Goal: Task Accomplishment & Management: Use online tool/utility

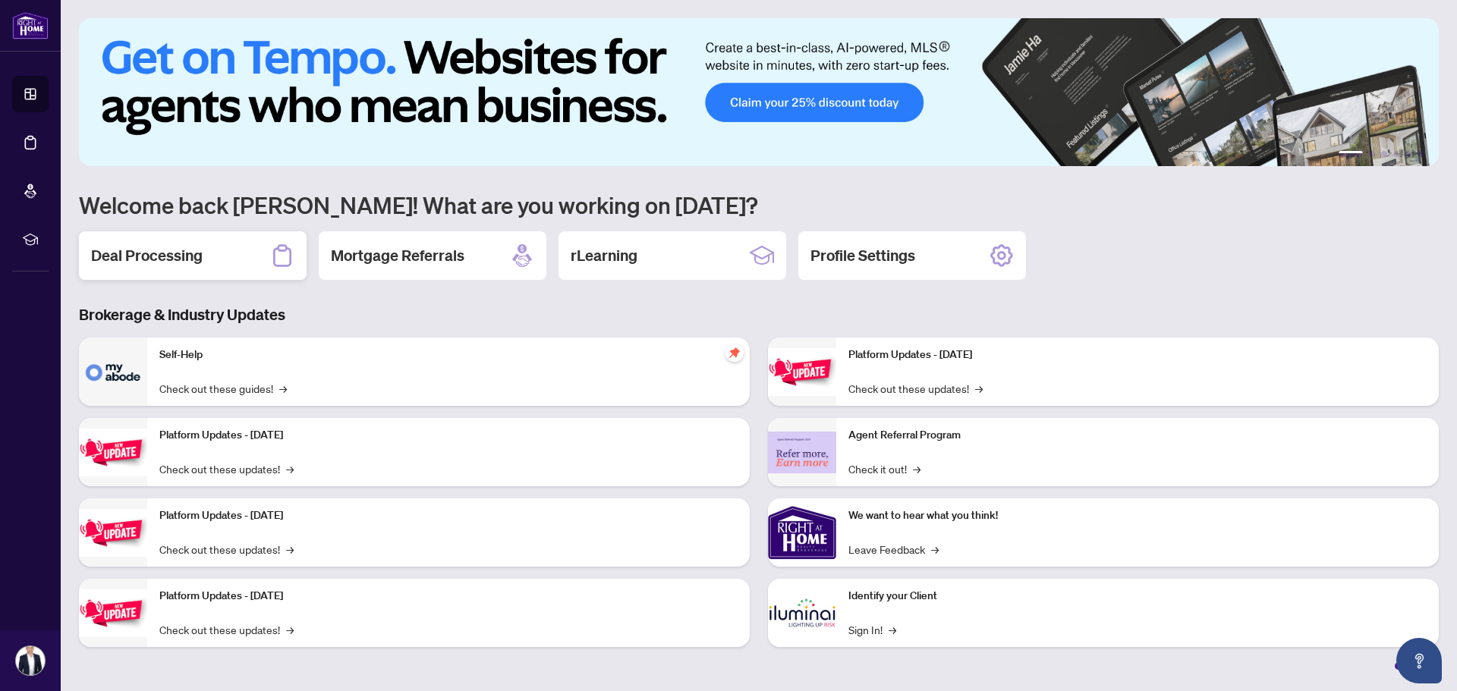
click at [206, 258] on div "Deal Processing" at bounding box center [193, 255] width 228 height 49
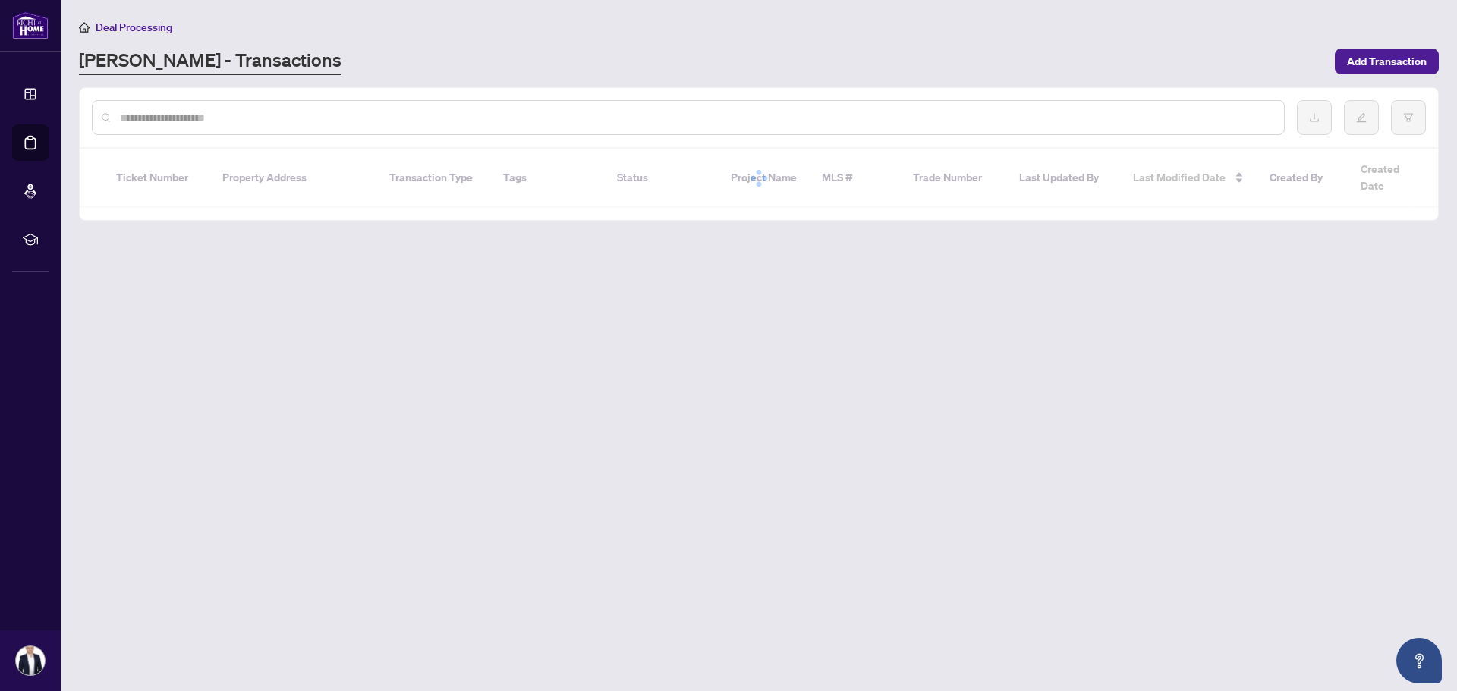
click at [281, 118] on input "text" at bounding box center [696, 117] width 1152 height 17
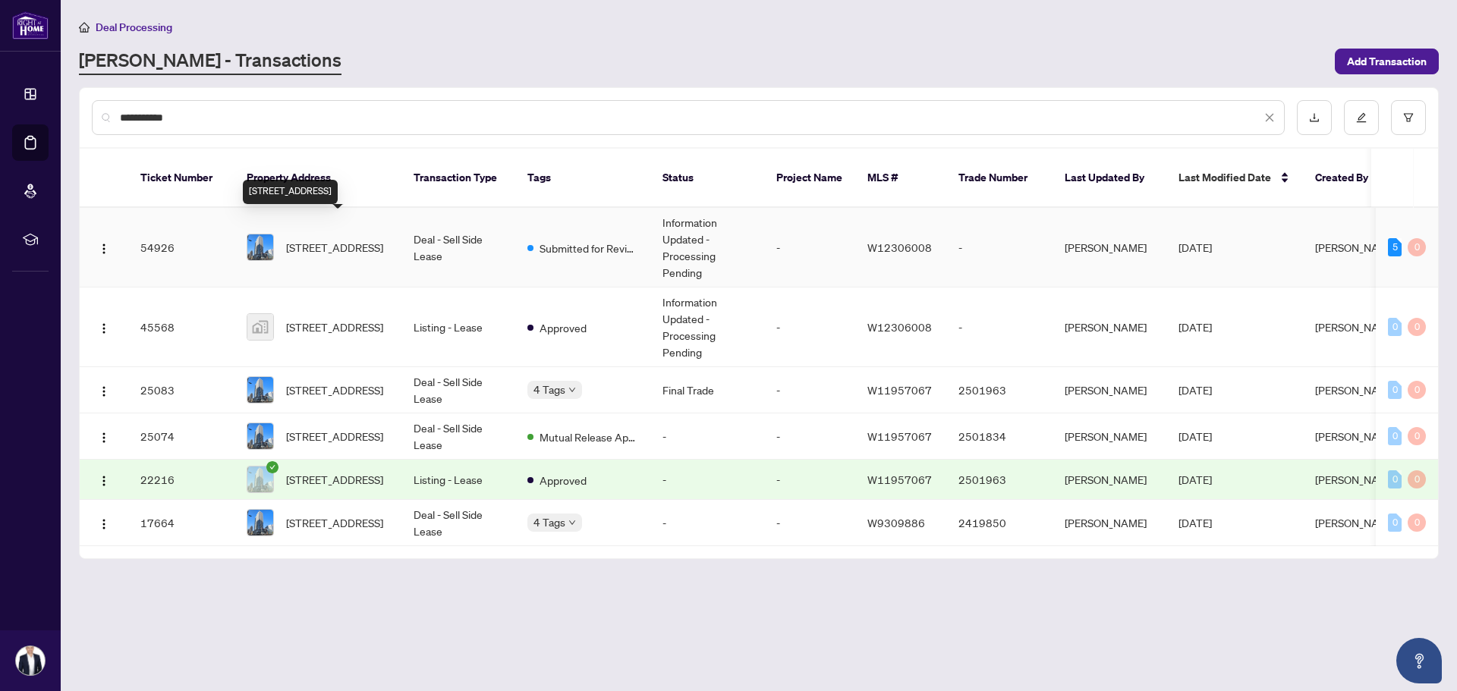
type input "**********"
click at [326, 239] on span "[STREET_ADDRESS]" at bounding box center [334, 247] width 97 height 17
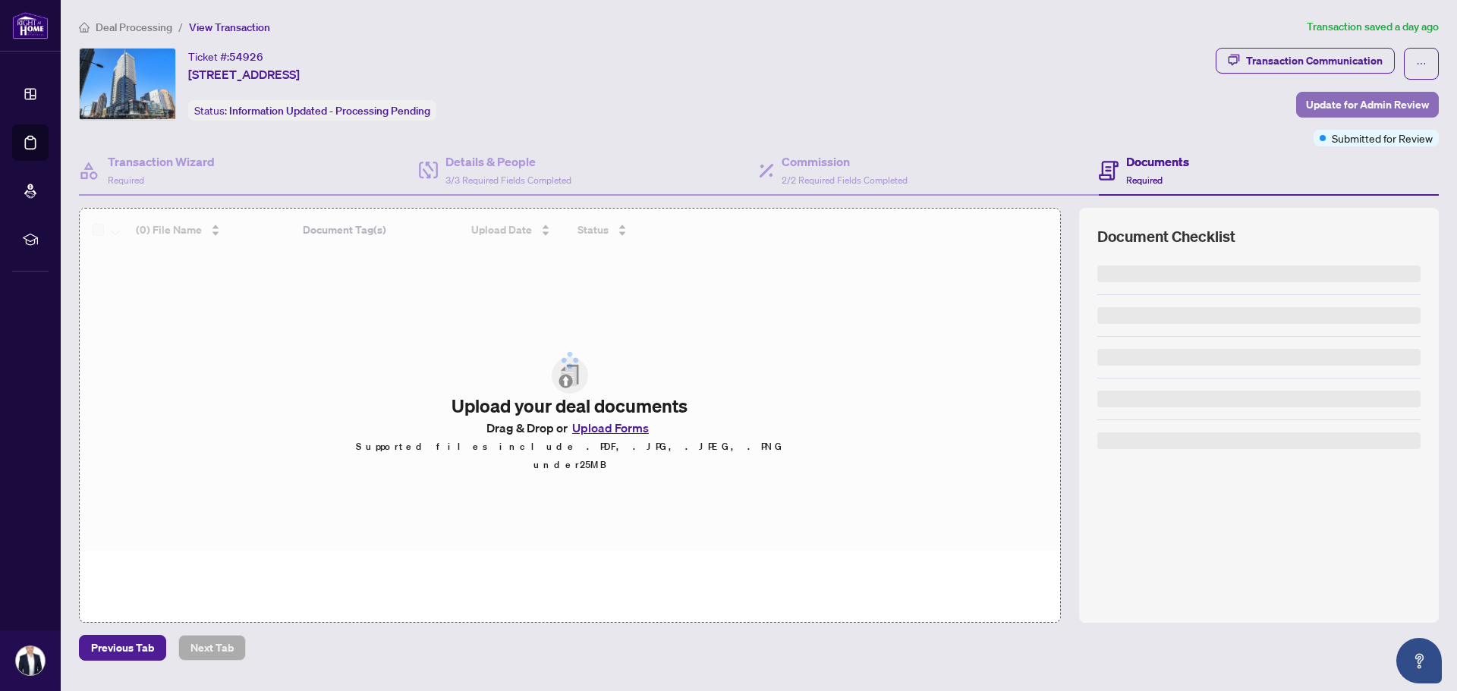
click at [1362, 106] on span "Update for Admin Review" at bounding box center [1367, 105] width 123 height 24
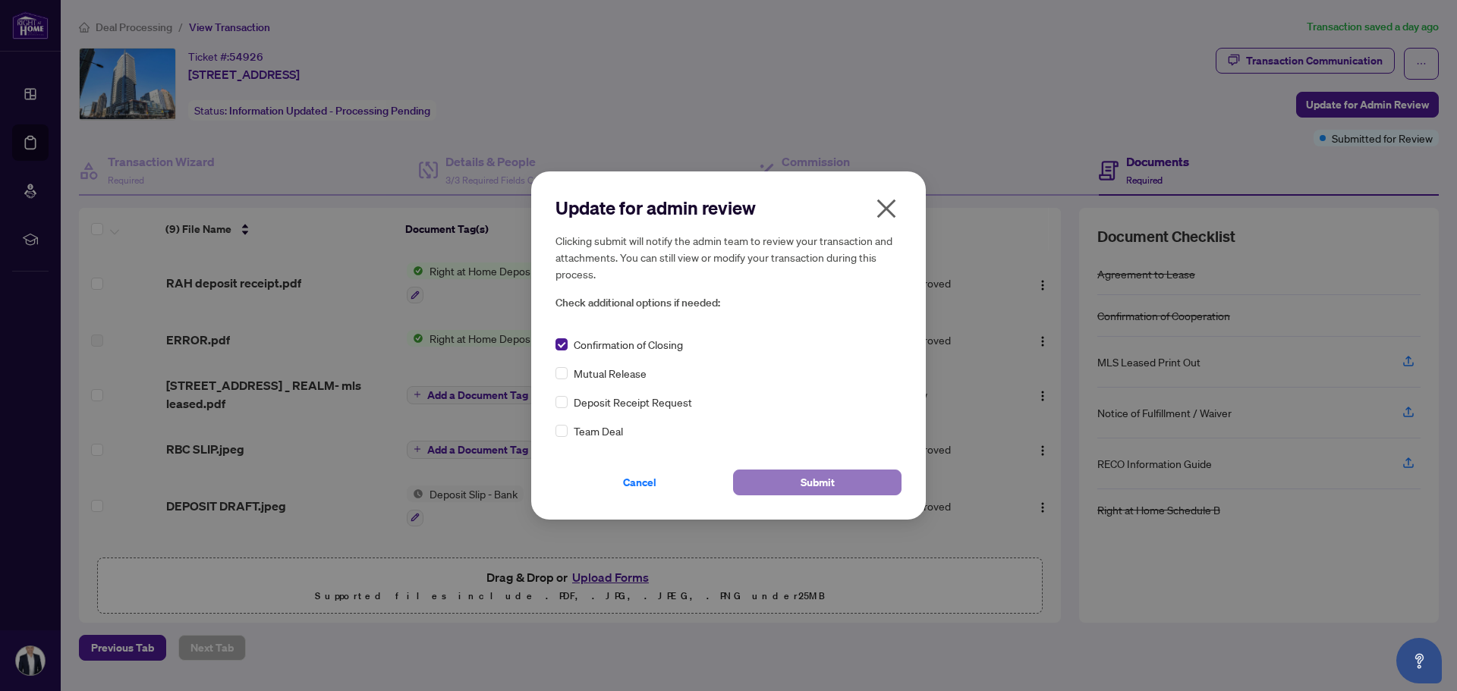
click at [783, 481] on button "Submit" at bounding box center [817, 483] width 168 height 26
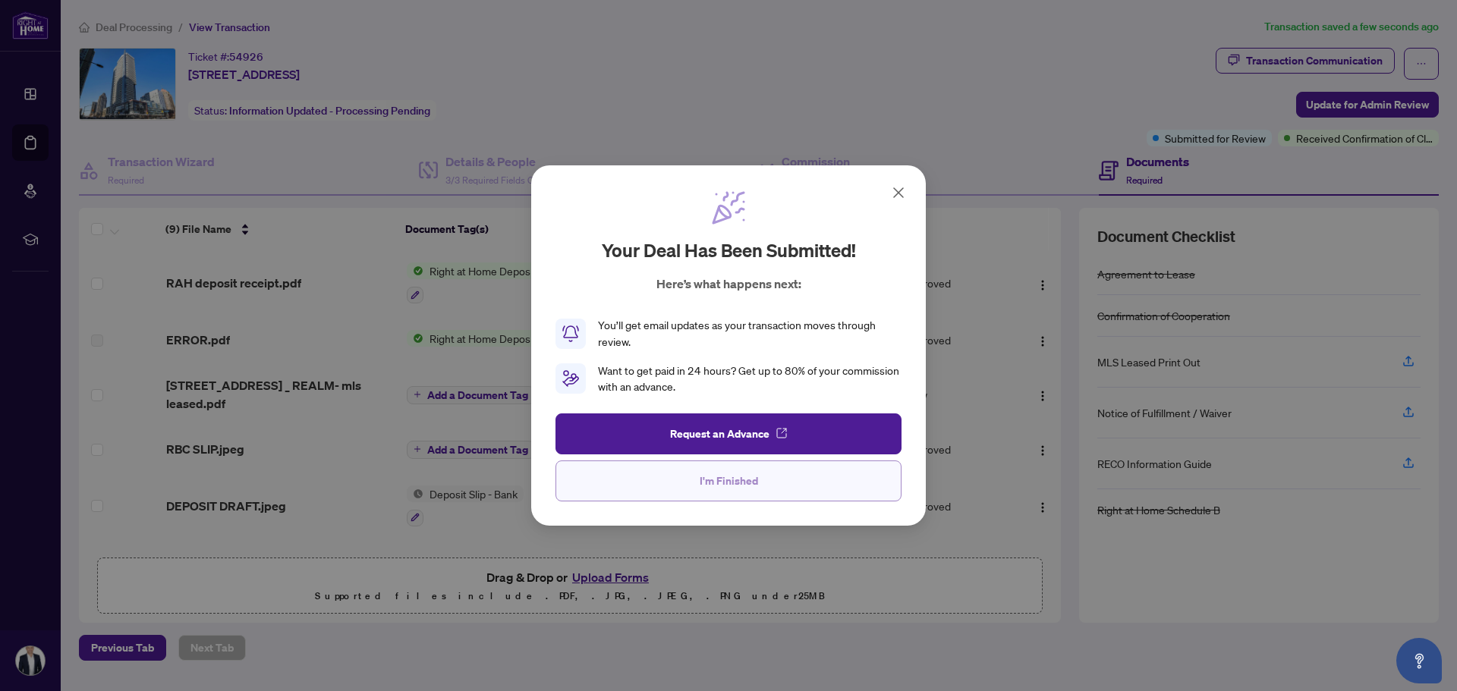
click at [713, 482] on span "I'm Finished" at bounding box center [729, 481] width 58 height 24
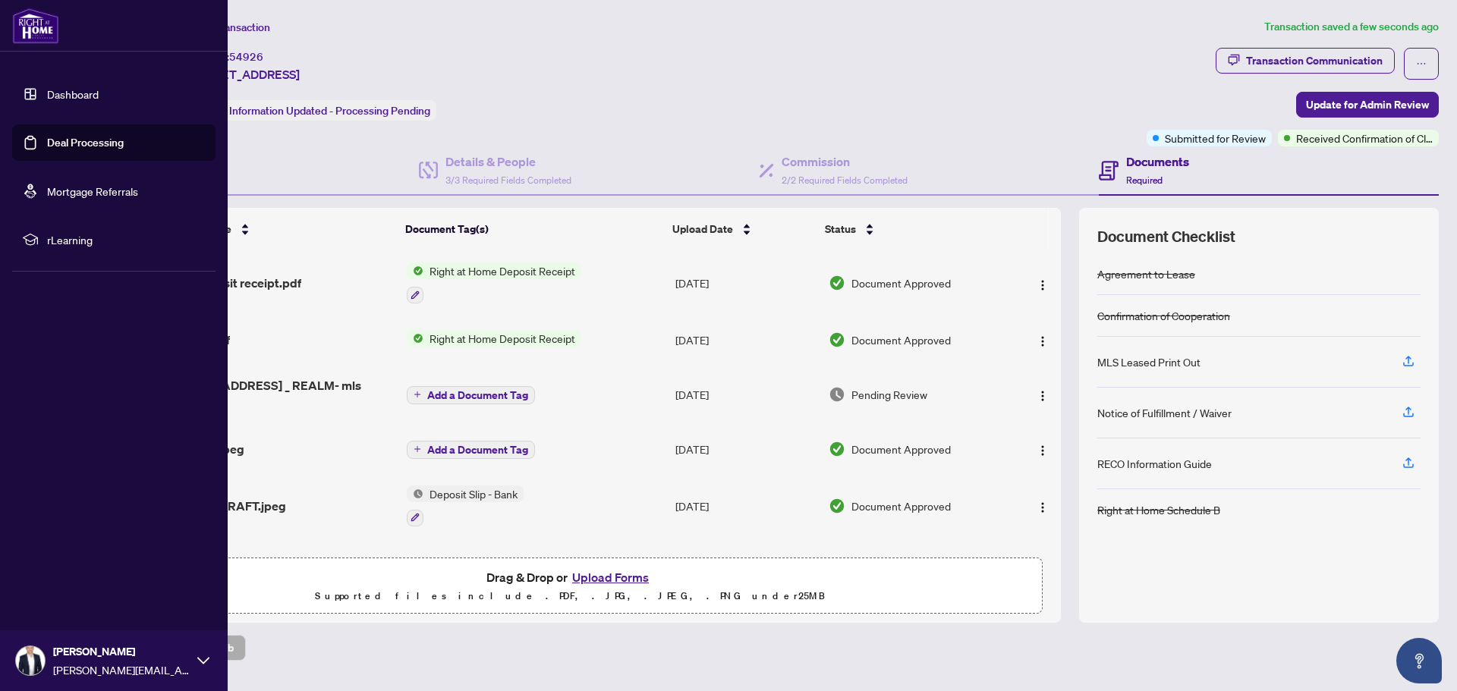
click at [47, 91] on link "Dashboard" at bounding box center [73, 94] width 52 height 14
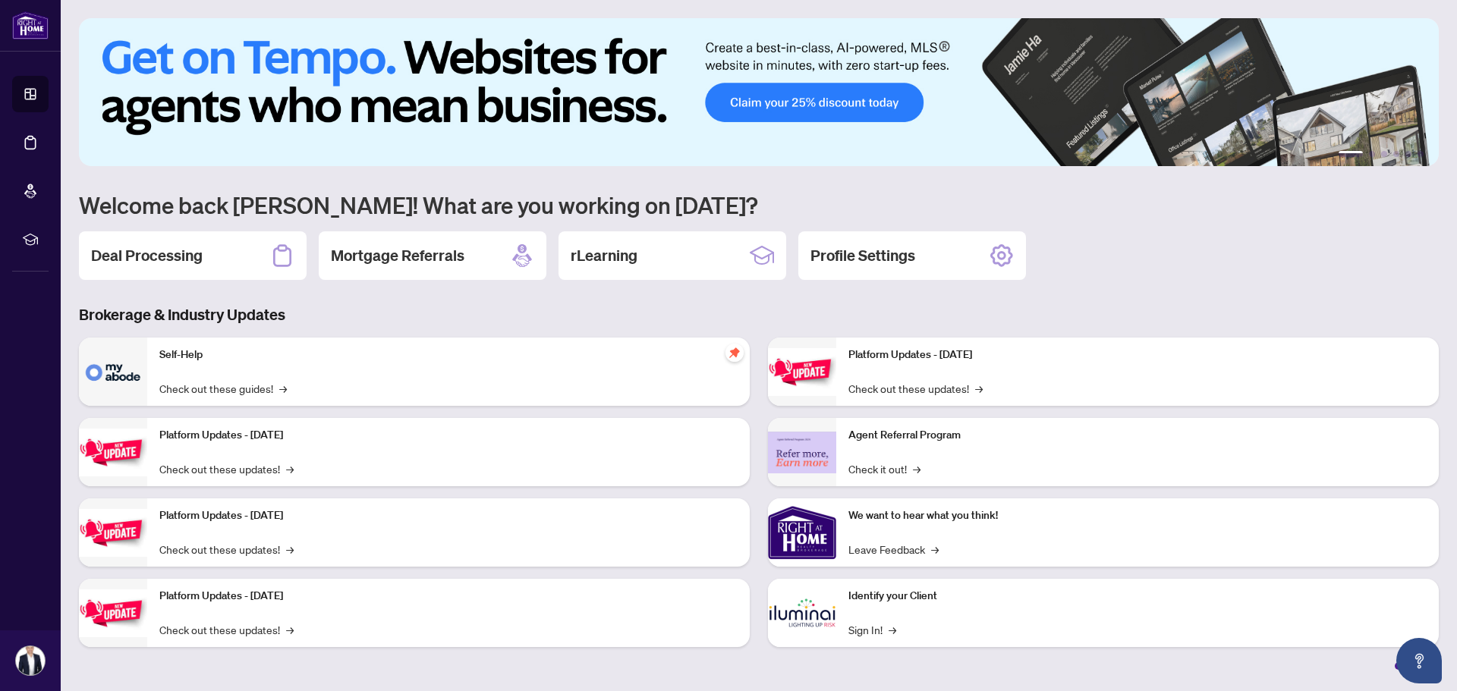
click at [219, 260] on div "Deal Processing" at bounding box center [193, 255] width 228 height 49
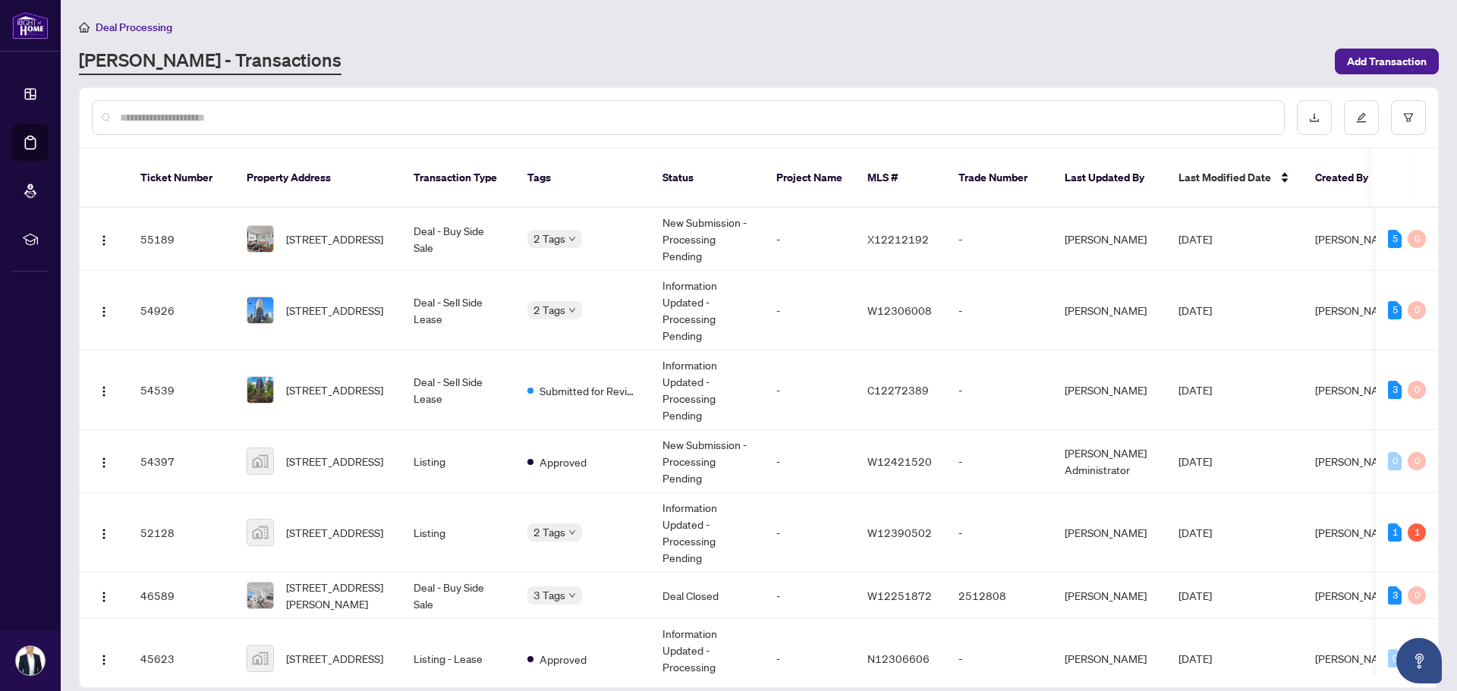
click at [209, 115] on input "text" at bounding box center [696, 117] width 1152 height 17
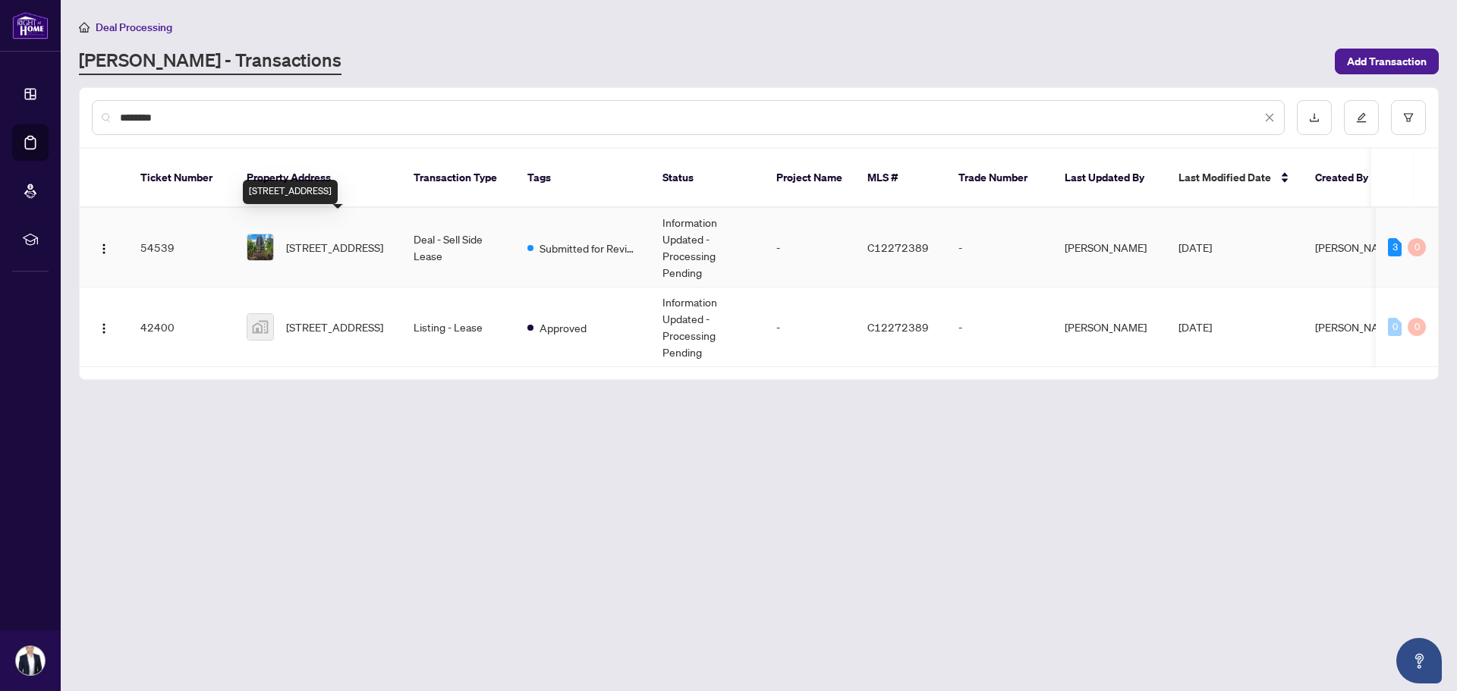
type input "*******"
click at [316, 239] on span "[STREET_ADDRESS]" at bounding box center [334, 247] width 97 height 17
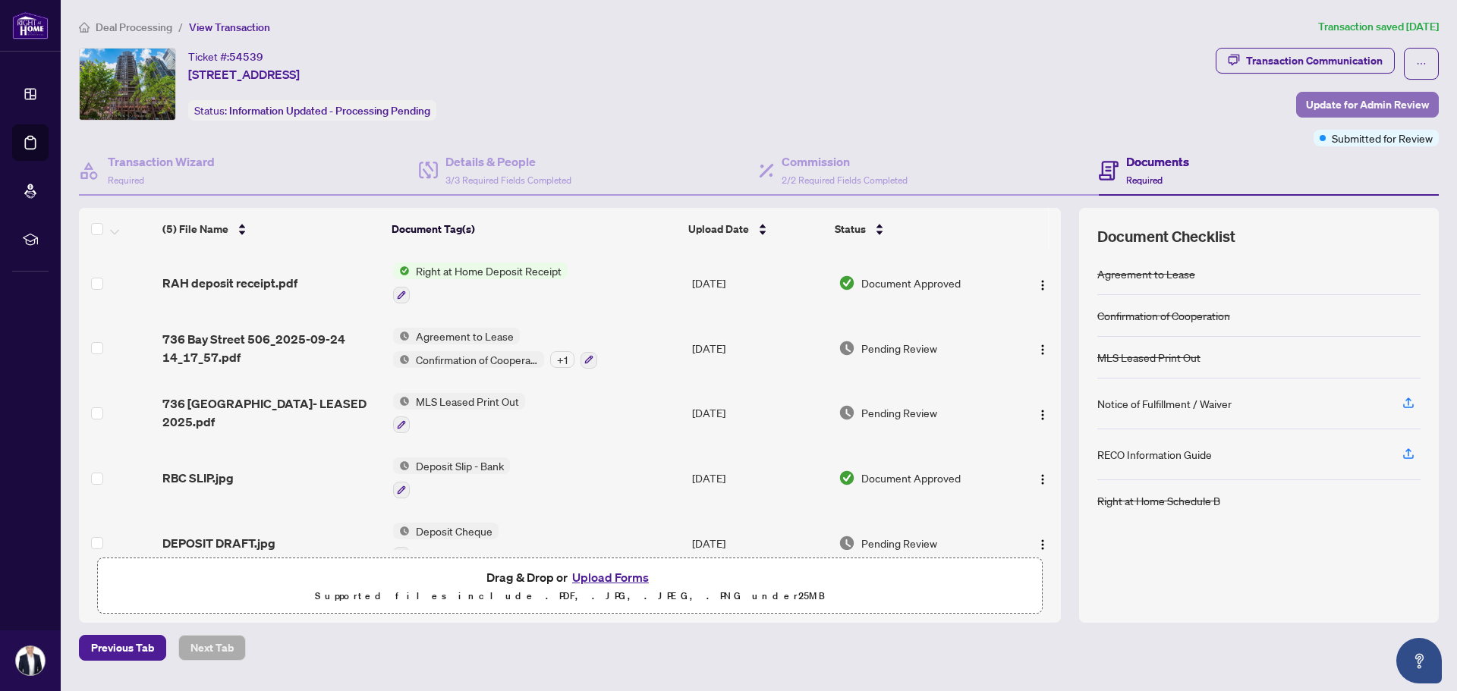
click at [1326, 102] on span "Update for Admin Review" at bounding box center [1367, 105] width 123 height 24
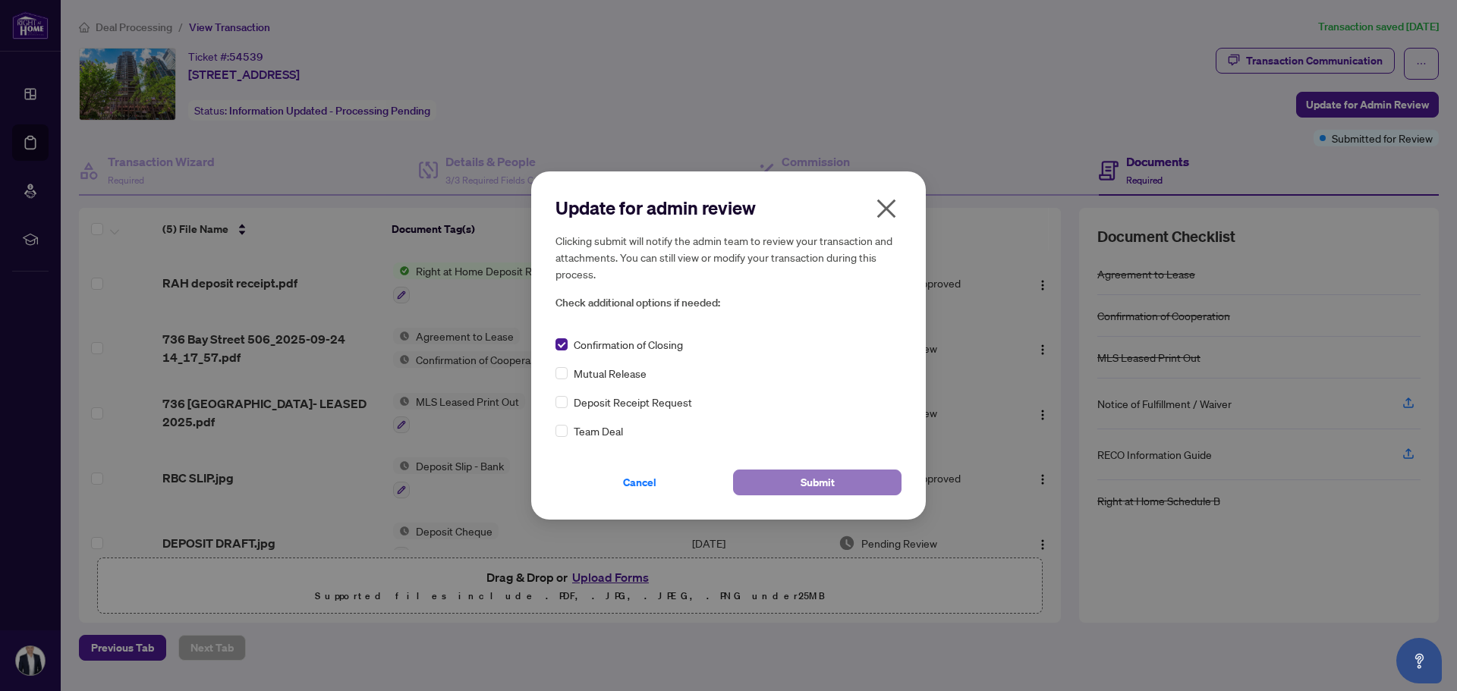
click at [773, 482] on button "Submit" at bounding box center [817, 483] width 168 height 26
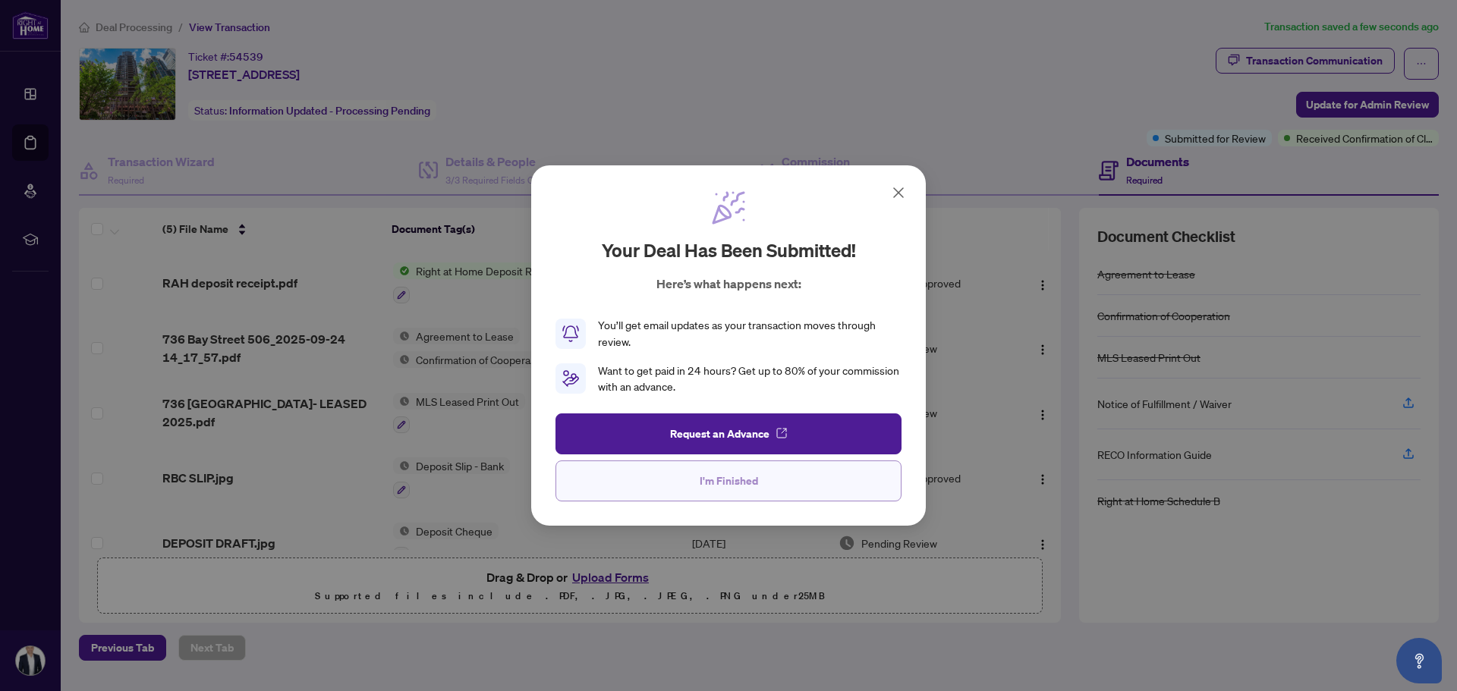
click at [752, 481] on span "I'm Finished" at bounding box center [729, 481] width 58 height 24
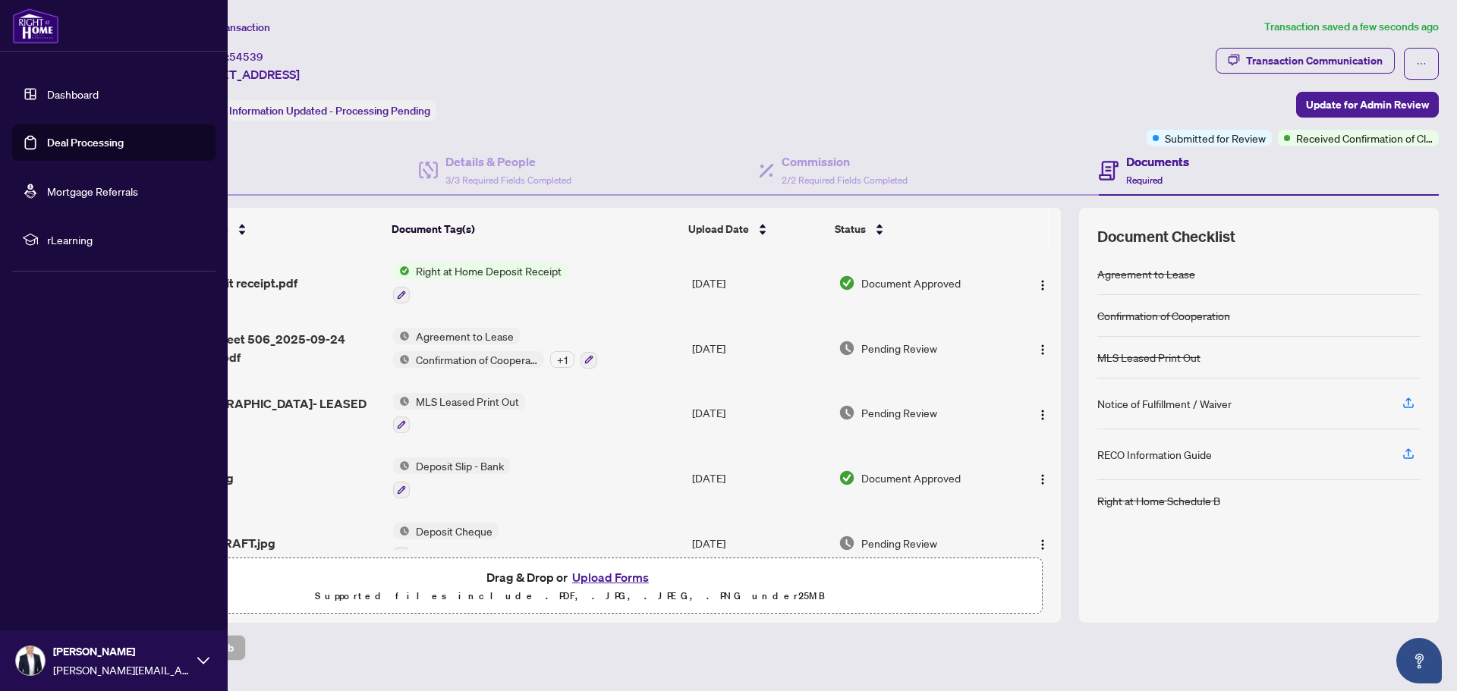
click at [47, 87] on link "Dashboard" at bounding box center [73, 94] width 52 height 14
